Goal: Information Seeking & Learning: Learn about a topic

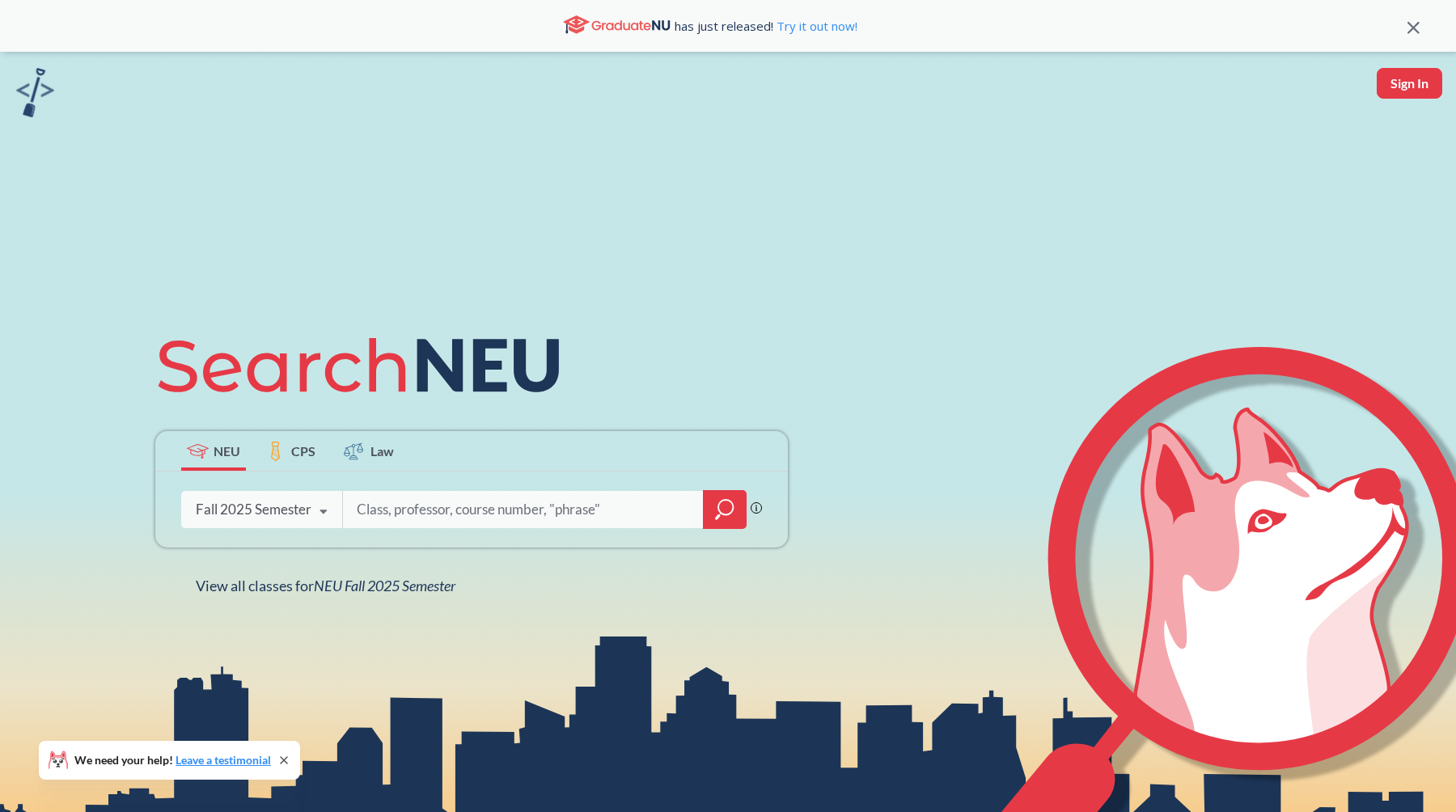
click at [716, 514] on icon "magnifying glass" at bounding box center [725, 508] width 20 height 22
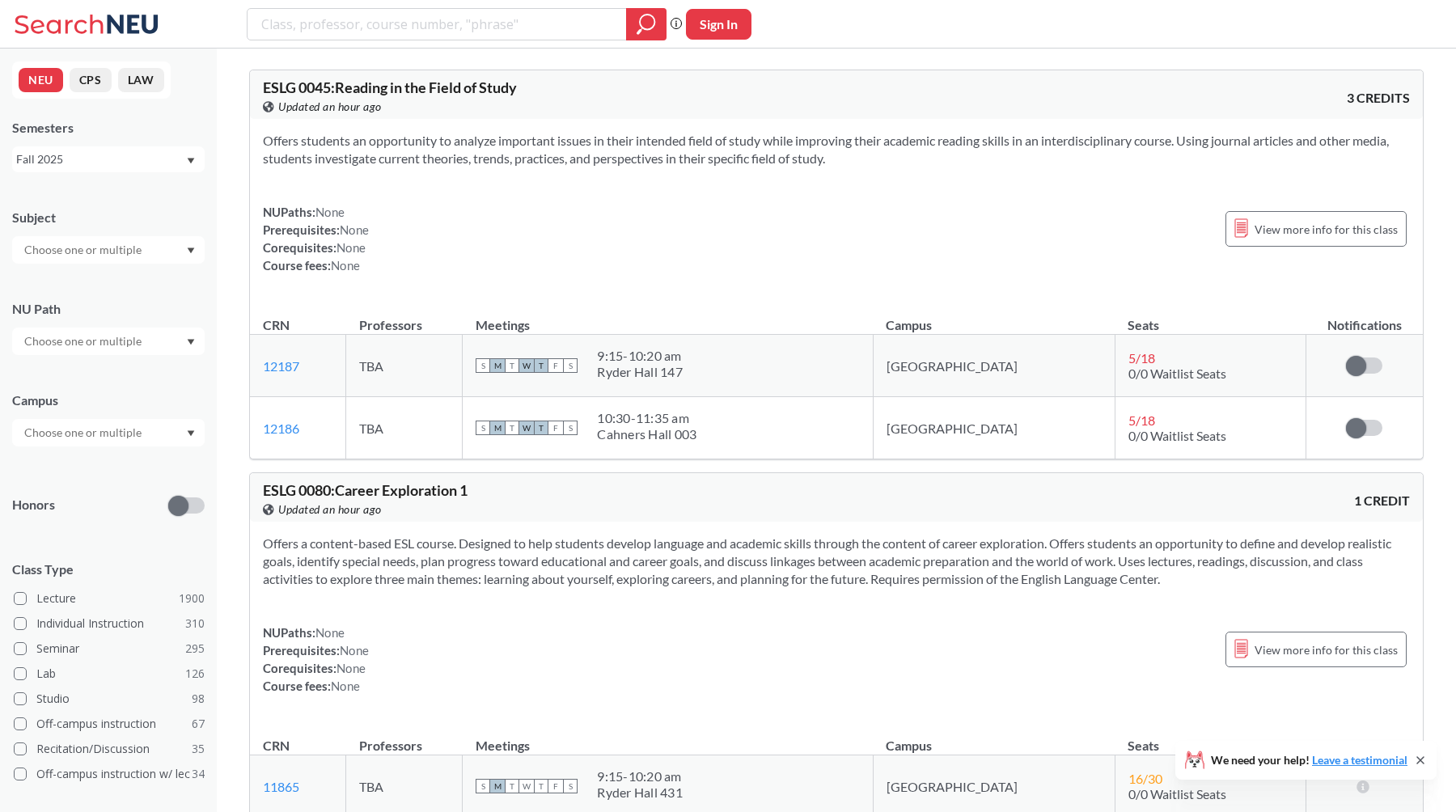
click at [169, 340] on div at bounding box center [108, 341] width 192 height 28
click at [144, 431] on input "text" at bounding box center [84, 432] width 136 height 20
click at [46, 524] on span "( 129 )" at bounding box center [34, 531] width 26 height 13
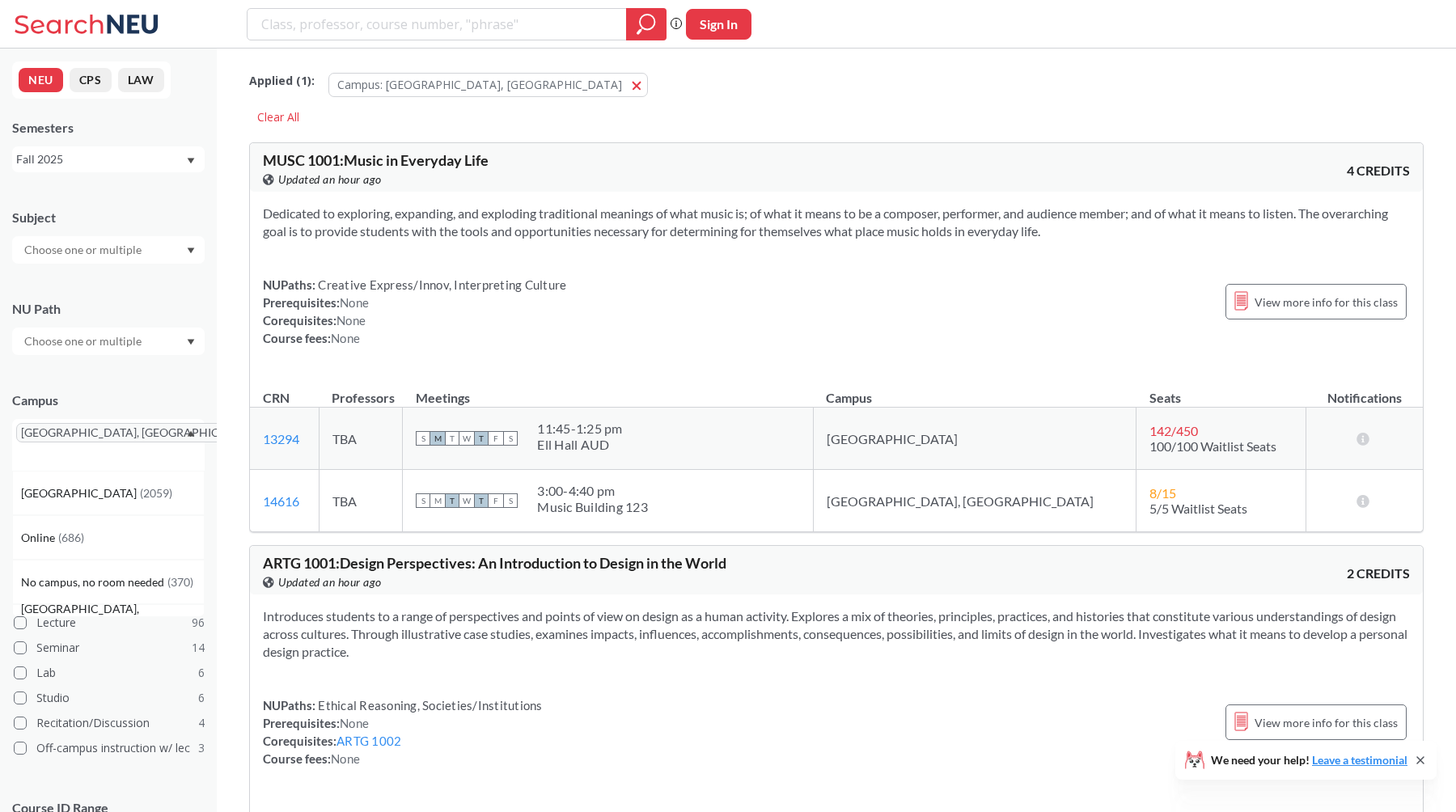
click at [169, 247] on div at bounding box center [108, 249] width 192 height 28
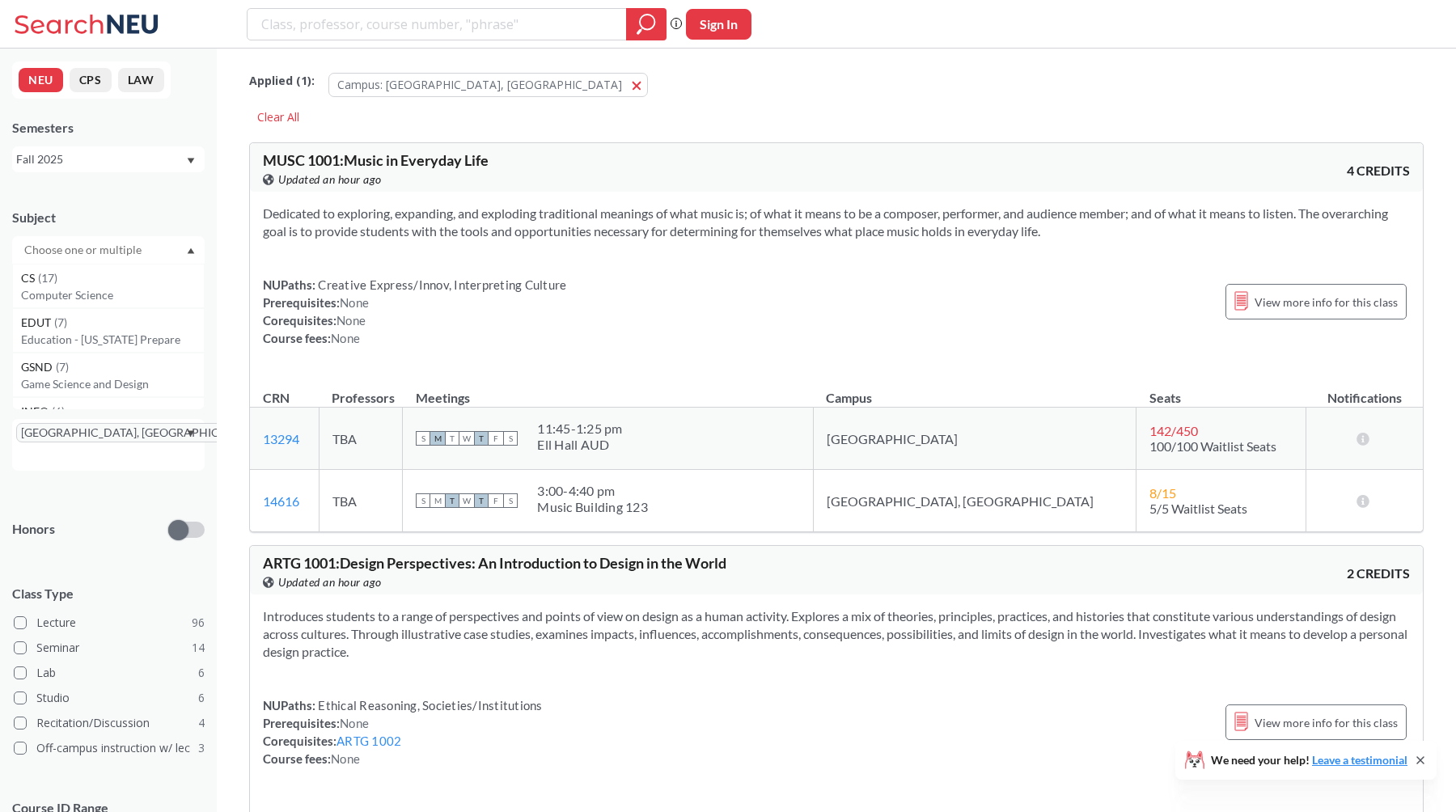
click at [169, 247] on div at bounding box center [108, 249] width 192 height 28
click at [140, 333] on input "text" at bounding box center [84, 341] width 136 height 20
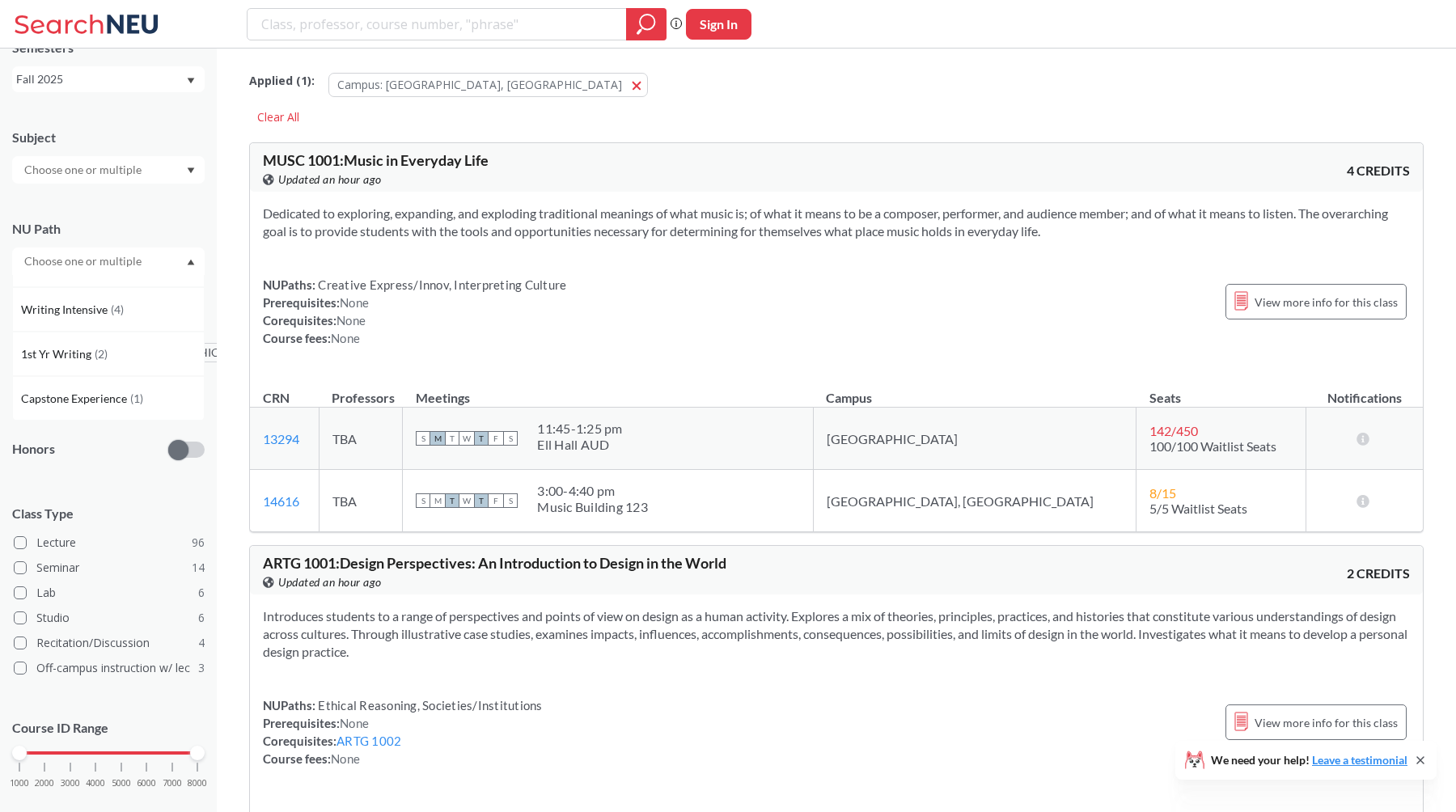
scroll to position [89, 0]
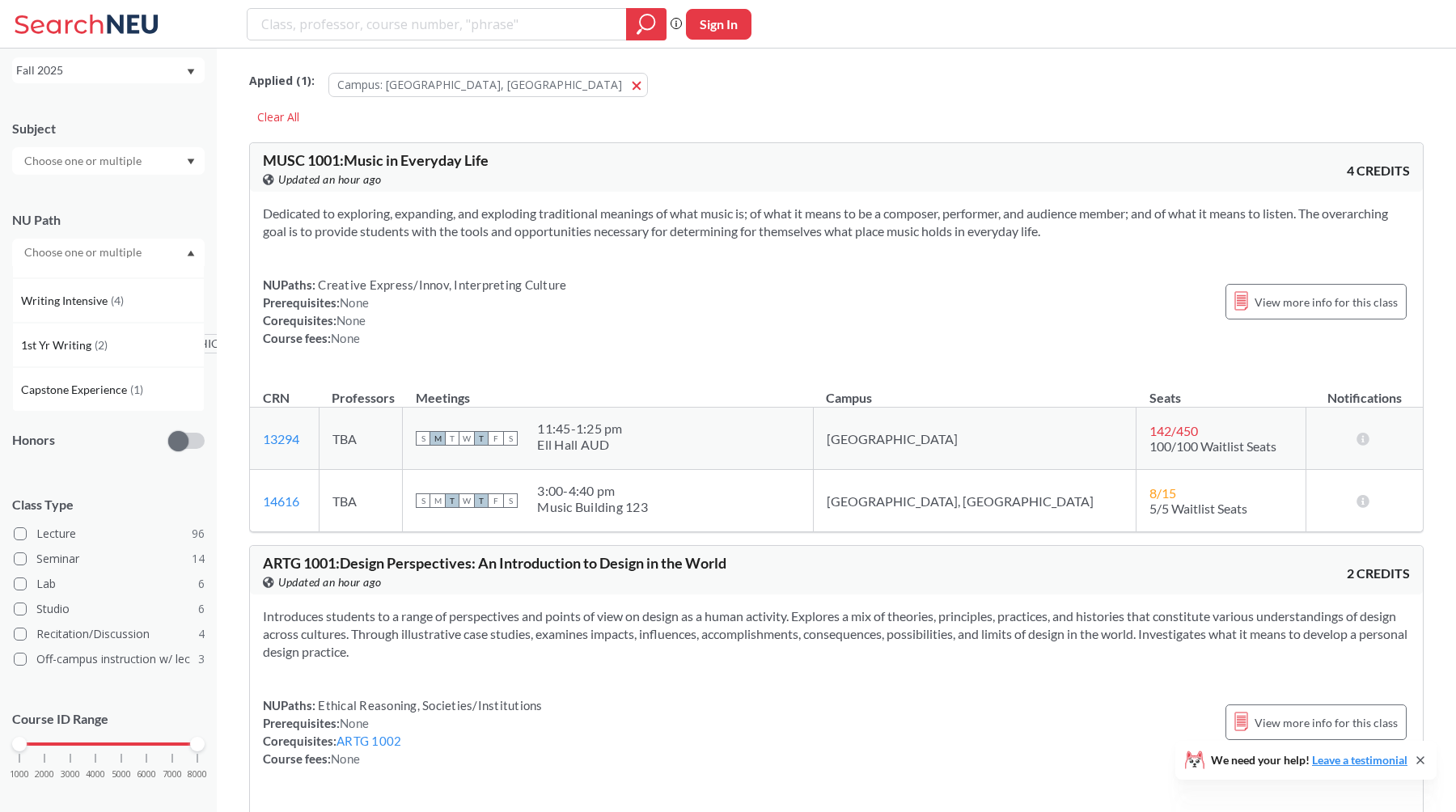
click at [136, 214] on div "NU Path" at bounding box center [108, 220] width 192 height 18
click at [726, 291] on div "NUPaths: Creative Express/Innov, Interpreting Culture Prerequisites: None Coreq…" at bounding box center [836, 312] width 1147 height 71
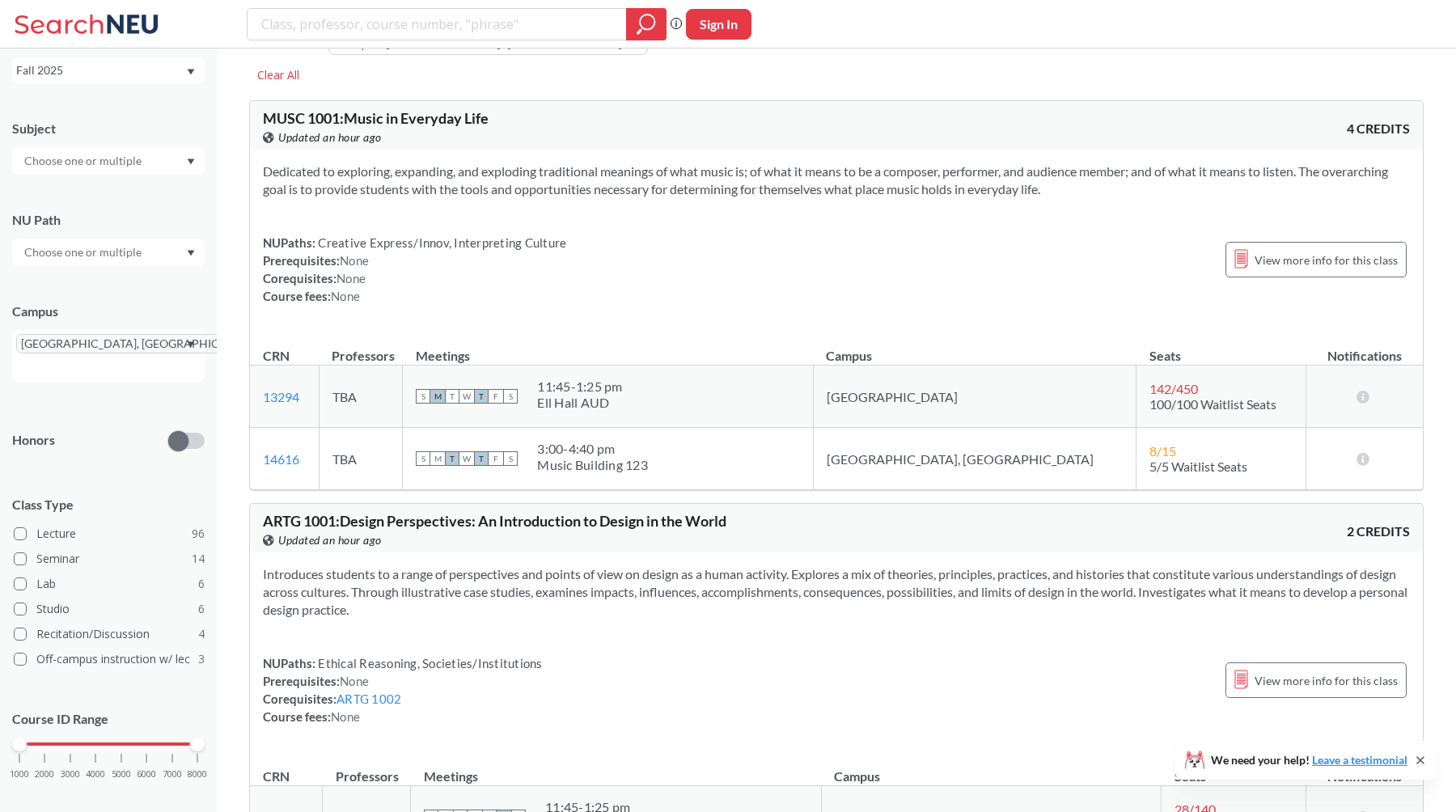
scroll to position [21, 0]
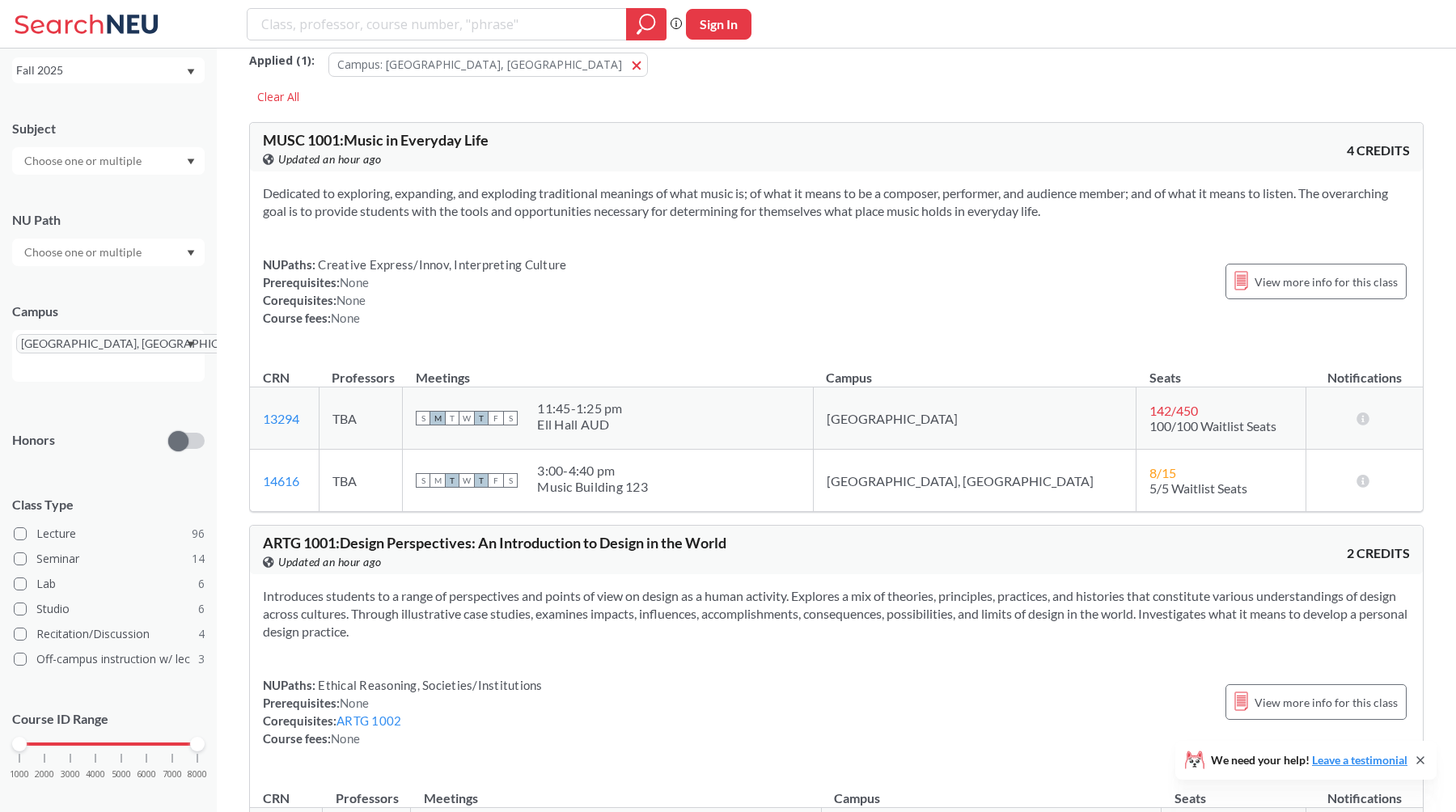
click at [153, 174] on div at bounding box center [108, 161] width 192 height 28
click at [140, 203] on p "Computer Science" at bounding box center [113, 206] width 183 height 16
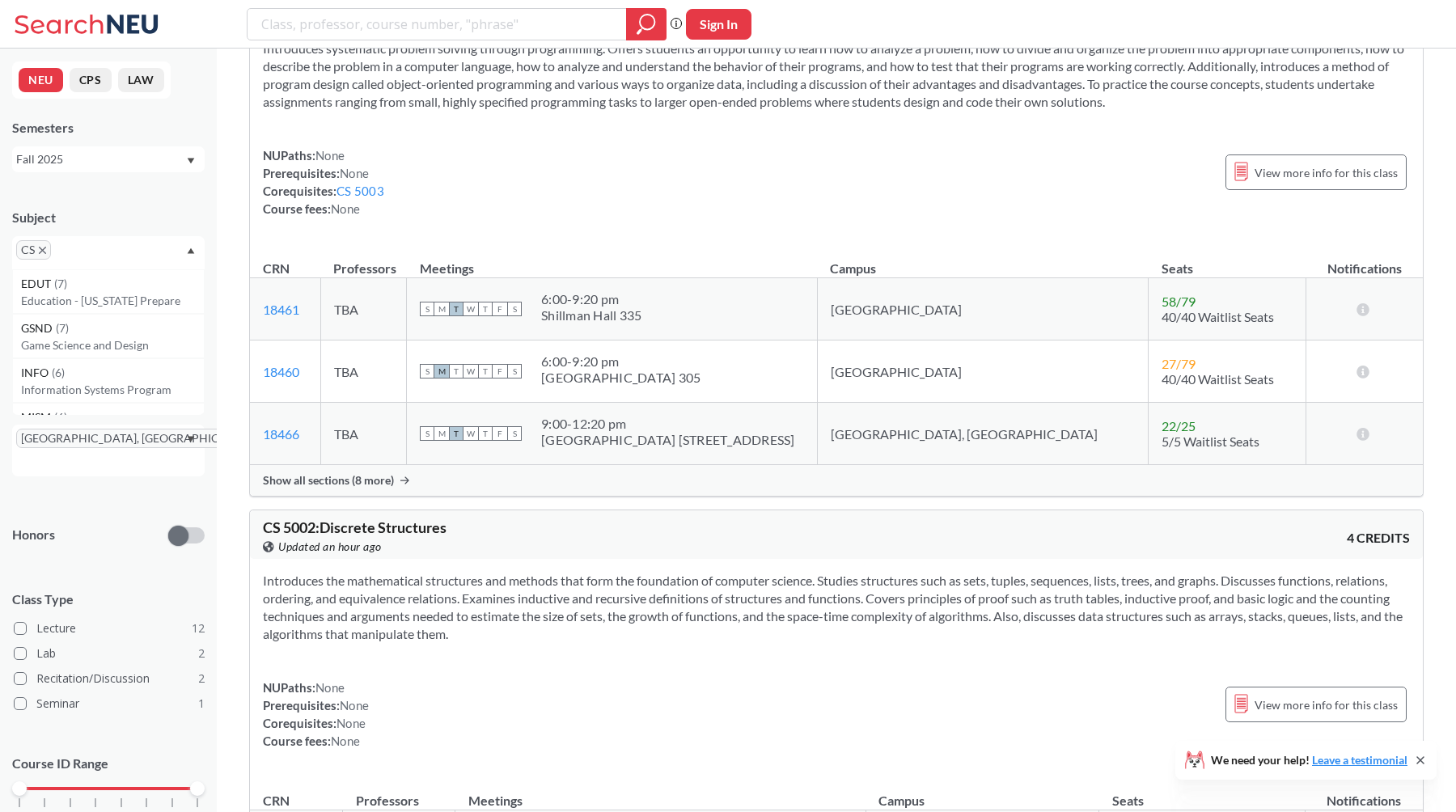
scroll to position [3420, 0]
click at [321, 476] on span "Show all sections (8 more)" at bounding box center [328, 479] width 131 height 14
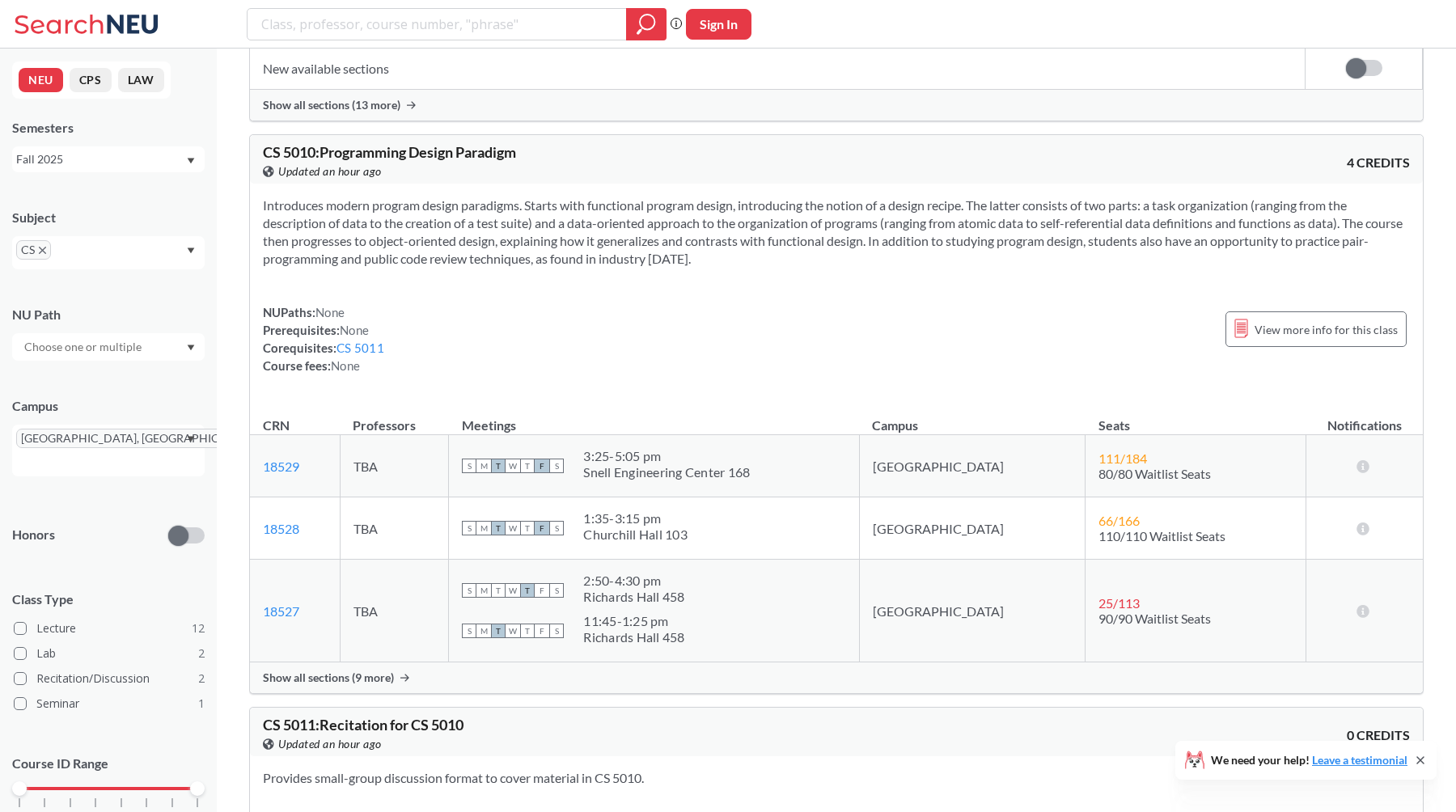
scroll to position [5486, 0]
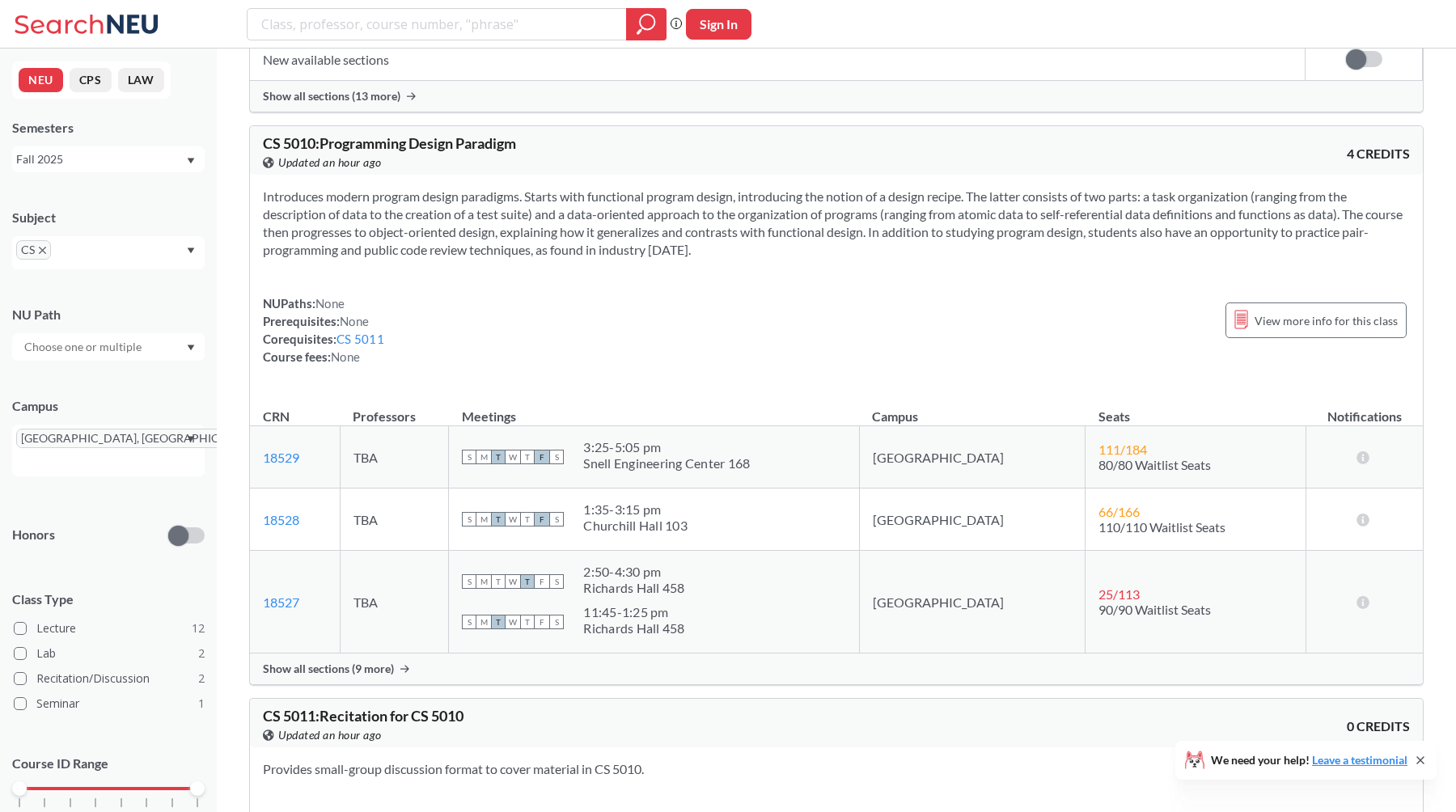
click at [340, 661] on span "Show all sections (9 more)" at bounding box center [328, 668] width 131 height 14
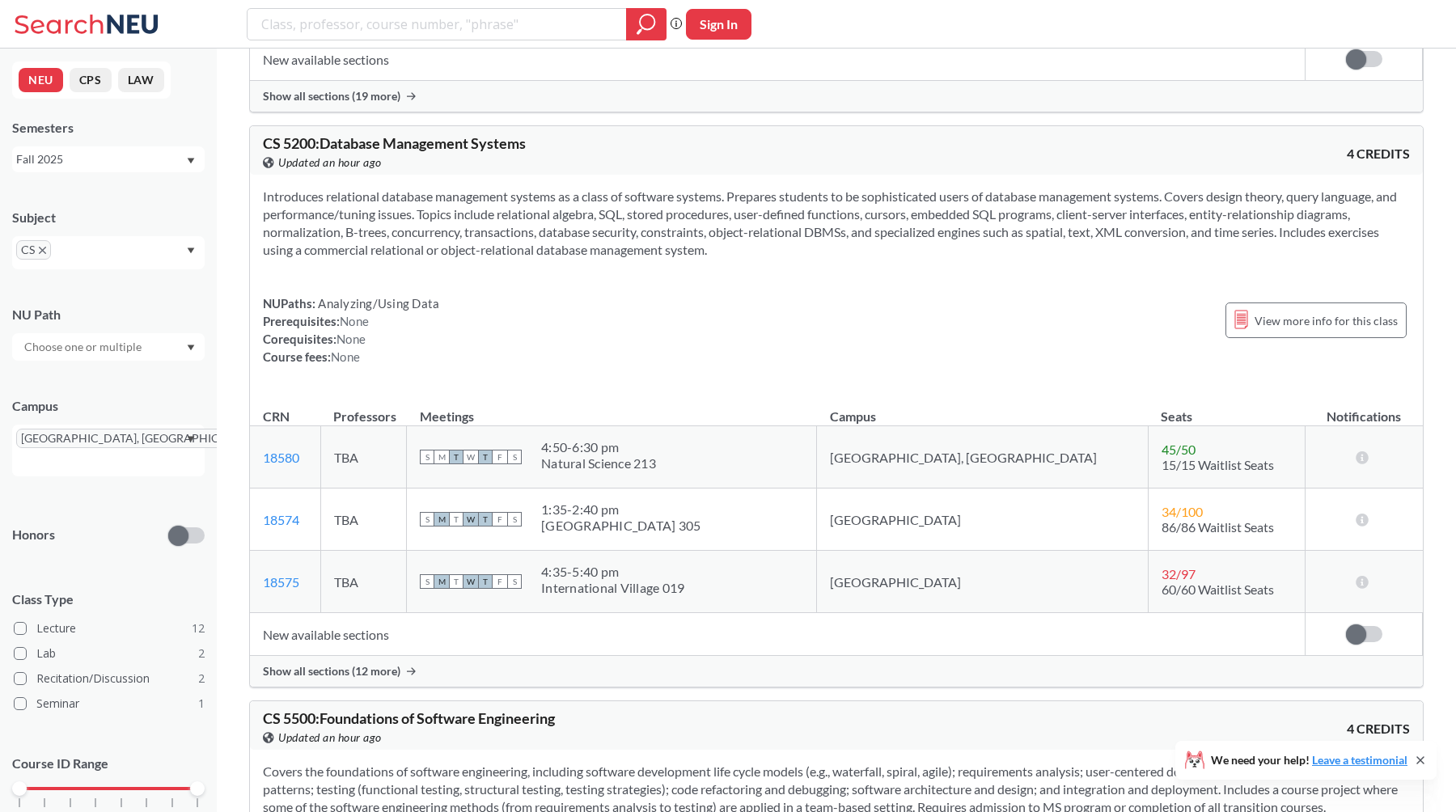
scroll to position [7235, 0]
click at [344, 662] on span "Show all sections (12 more)" at bounding box center [332, 669] width 138 height 14
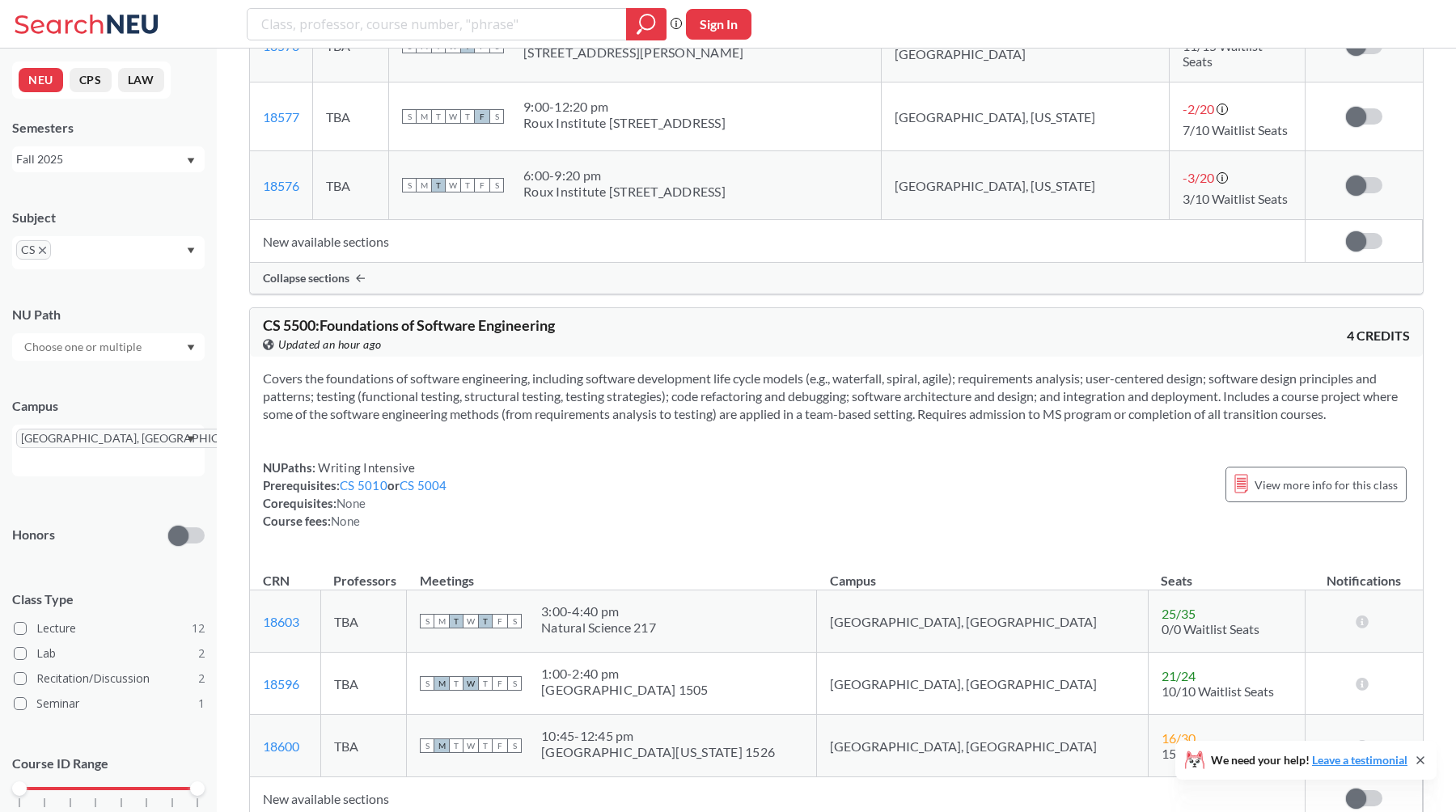
scroll to position [8538, 0]
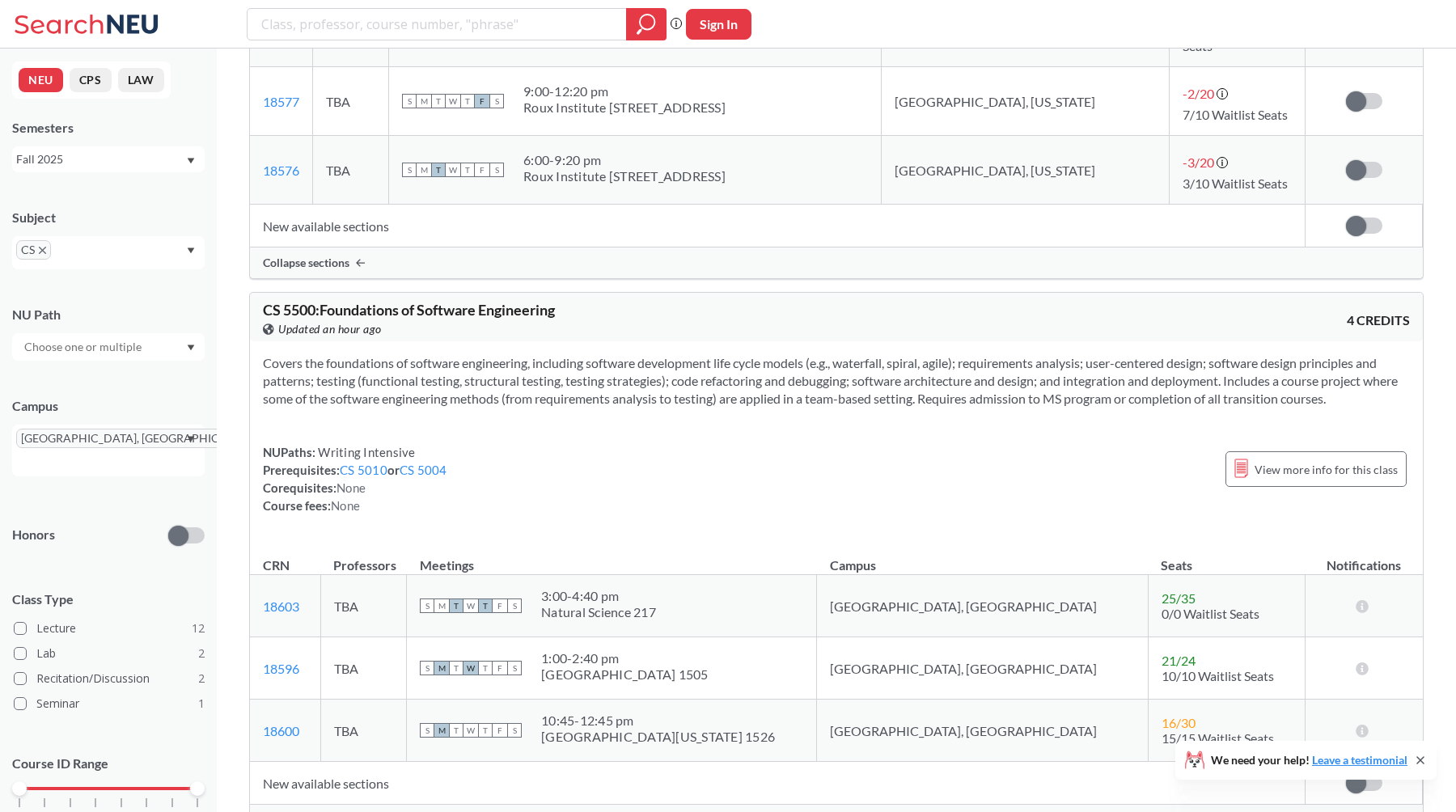
click at [328, 811] on span "Show all sections (4 more)" at bounding box center [328, 819] width 131 height 14
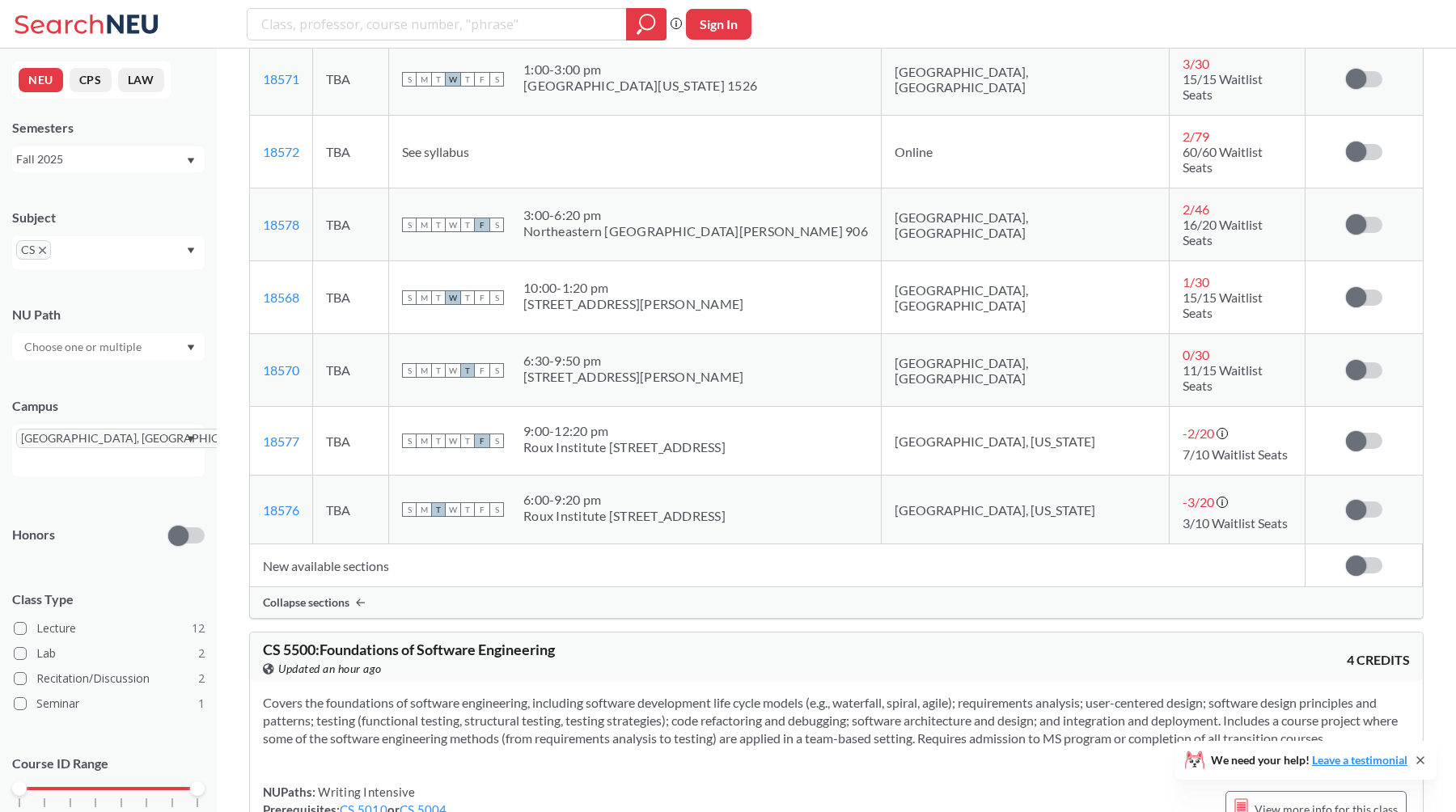
scroll to position [8196, 0]
click at [314, 598] on span "Collapse sections" at bounding box center [306, 605] width 87 height 14
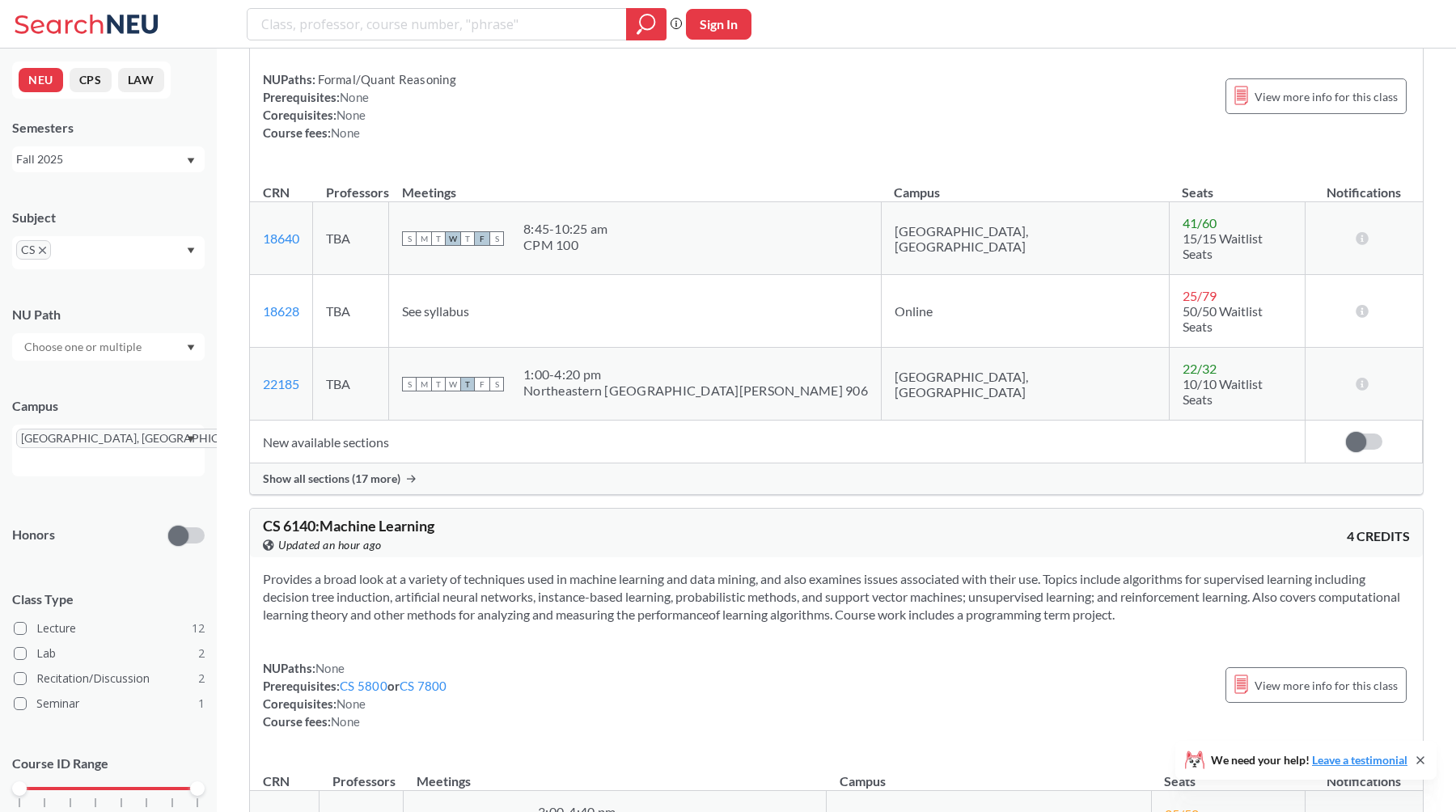
scroll to position [9420, 0]
click at [105, 160] on div "Fall 2025" at bounding box center [100, 159] width 169 height 18
click at [360, 571] on section "Provides a broad look at a variety of techniques used in machine learning and d…" at bounding box center [836, 598] width 1147 height 54
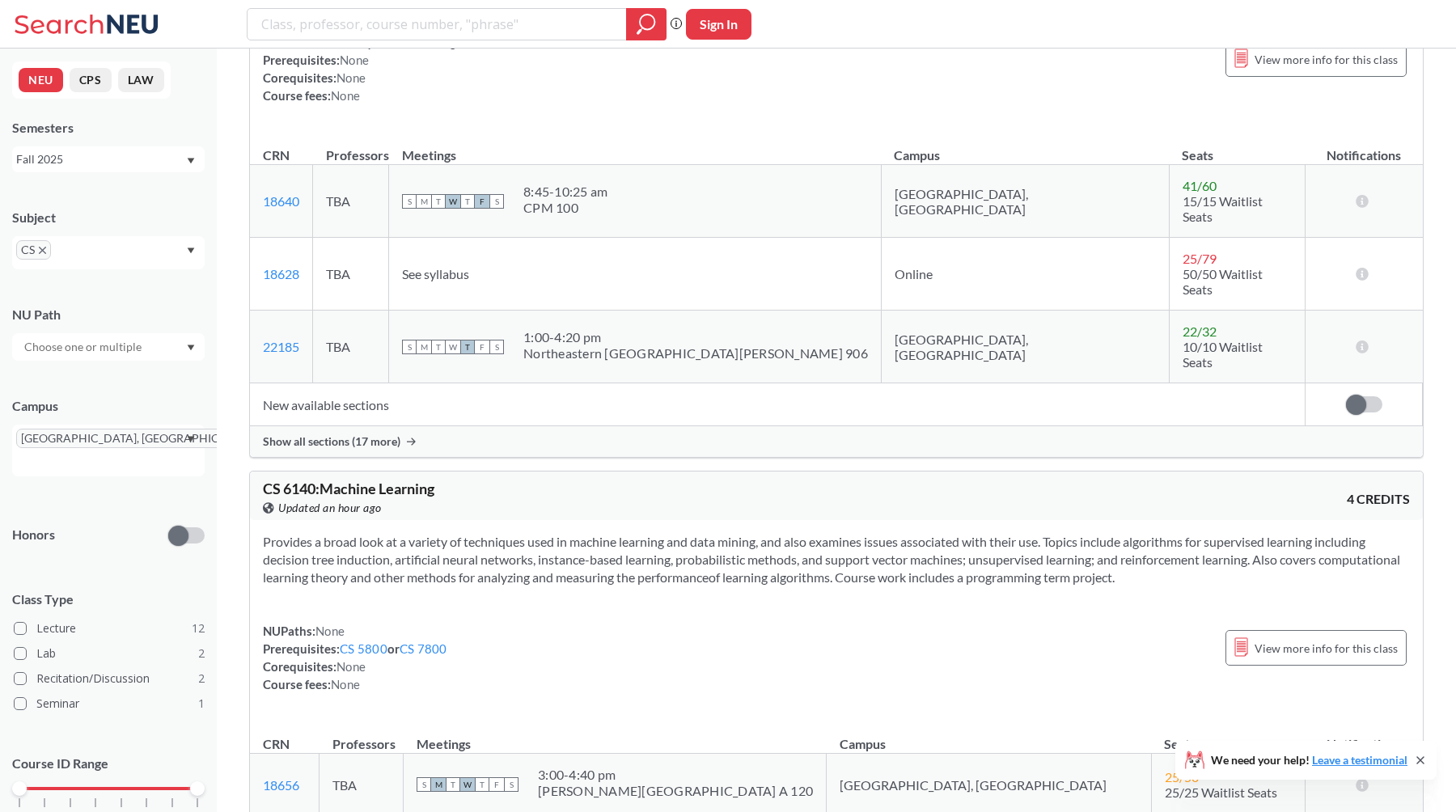
scroll to position [9459, 0]
click at [290, 776] on link "18656" at bounding box center [281, 783] width 37 height 15
click at [759, 532] on section "Provides a broad look at a variety of techniques used in machine learning and d…" at bounding box center [836, 558] width 1147 height 54
click at [161, 445] on div "[GEOGRAPHIC_DATA], [GEOGRAPHIC_DATA]" at bounding box center [108, 450] width 192 height 52
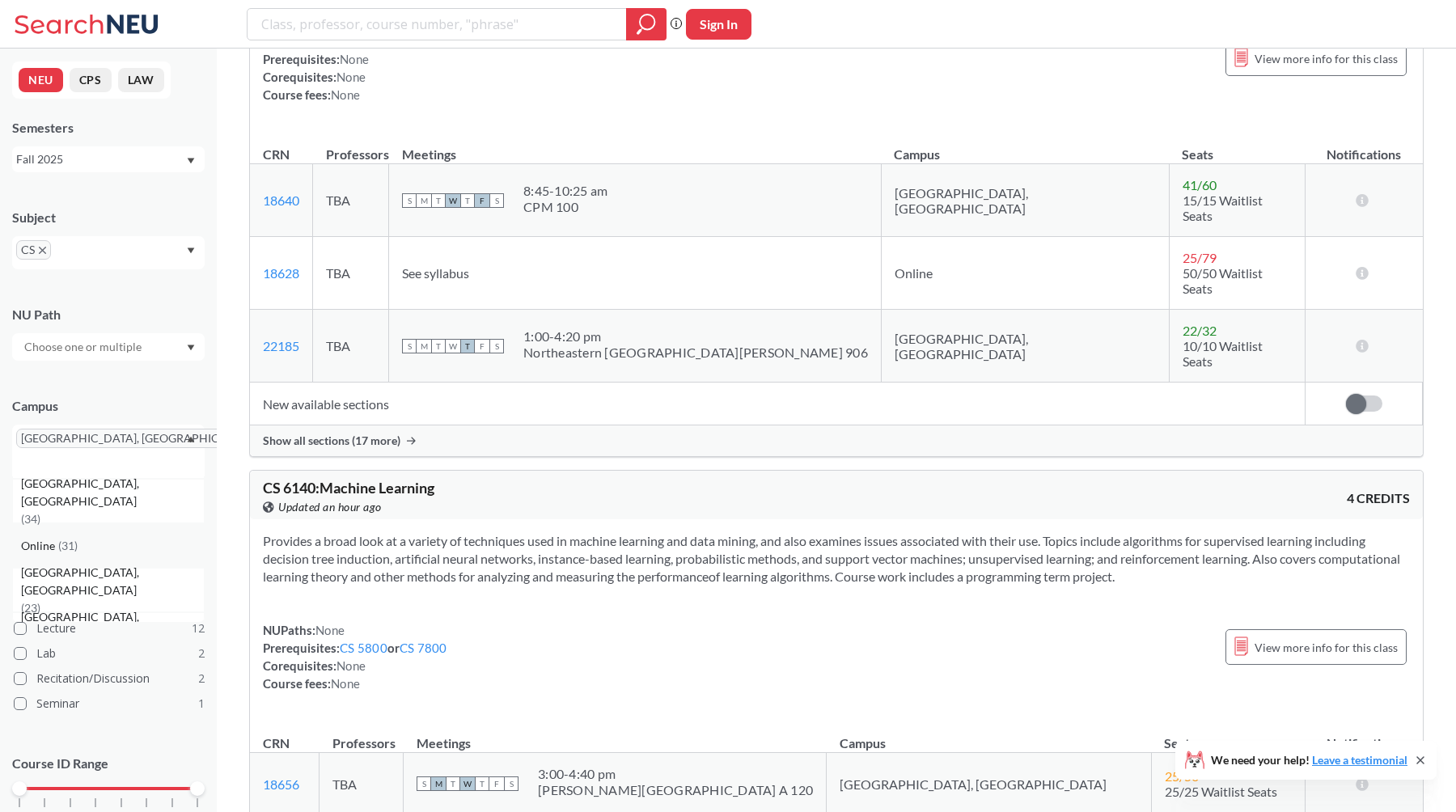
click at [100, 537] on div "Online ( 31 )" at bounding box center [113, 546] width 183 height 18
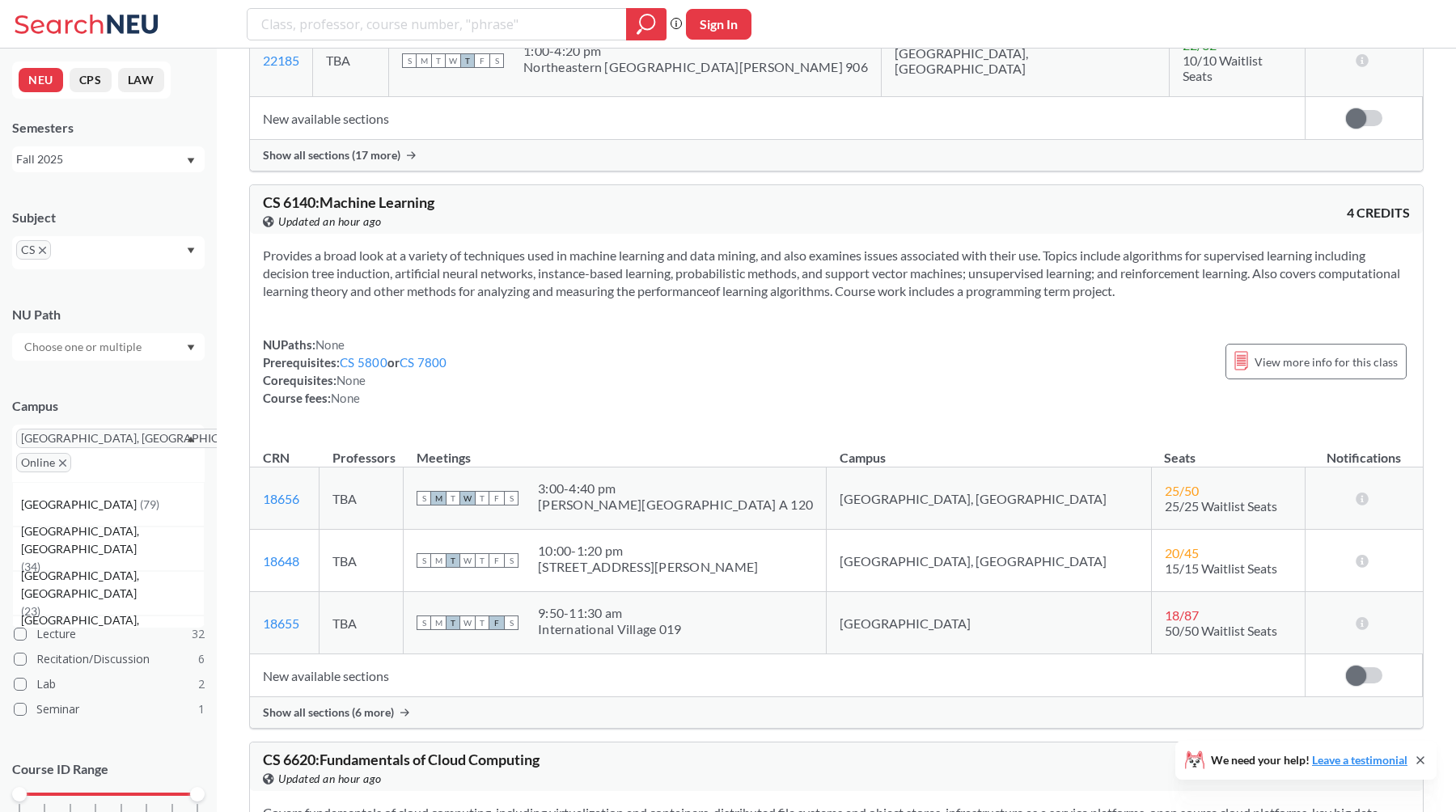
scroll to position [17415, 0]
